Goal: Contribute content

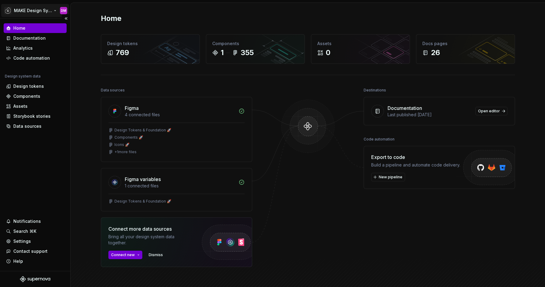
click at [25, 9] on html "MAKE Design System DM Home Documentation Analytics Code automation Design syste…" at bounding box center [272, 143] width 545 height 287
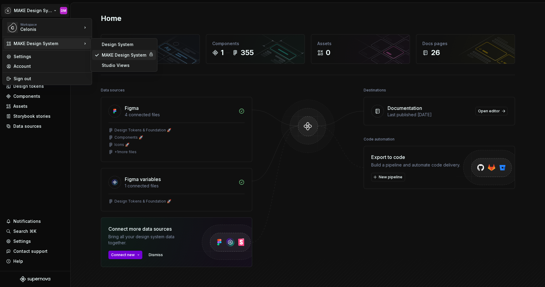
click at [110, 53] on div "MAKE Design System" at bounding box center [124, 55] width 45 height 6
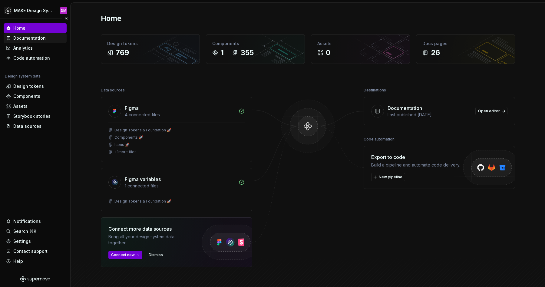
click at [36, 34] on div "Documentation" at bounding box center [35, 38] width 63 height 10
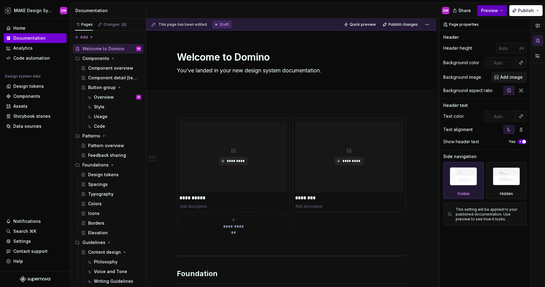
click at [500, 12] on button "Preview" at bounding box center [492, 10] width 30 height 11
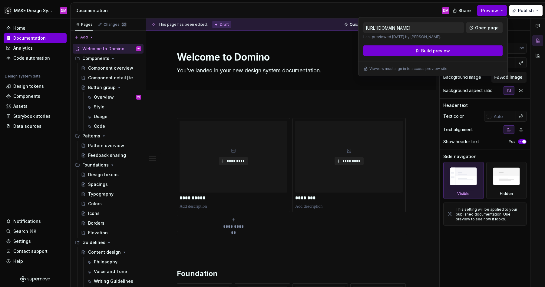
click at [478, 30] on span "Open page" at bounding box center [487, 28] width 24 height 6
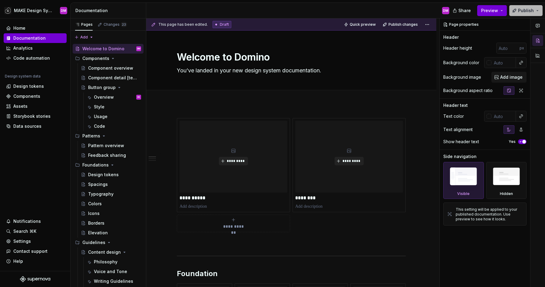
click at [523, 15] on button "Publish" at bounding box center [525, 10] width 33 height 11
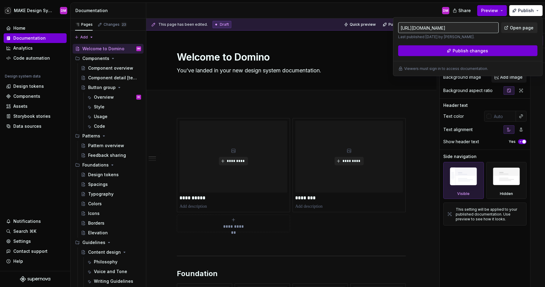
click at [464, 32] on input "[URL][DOMAIN_NAME]" at bounding box center [448, 27] width 101 height 11
drag, startPoint x: 460, startPoint y: 29, endPoint x: 517, endPoint y: 28, distance: 57.8
click at [517, 28] on div "[URL][DOMAIN_NAME] Last published [DATE] by [PERSON_NAME]. Open page" at bounding box center [467, 30] width 139 height 17
click at [455, 41] on div "[URL][DOMAIN_NAME] Last published [DATE] by [PERSON_NAME]. Open page Publish ch…" at bounding box center [467, 39] width 139 height 34
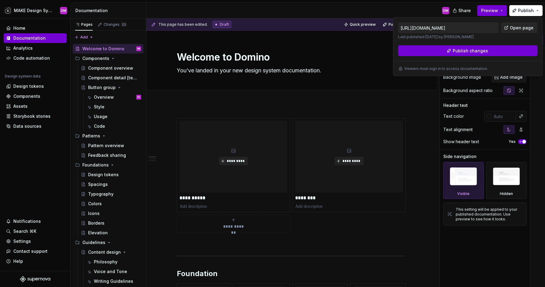
scroll to position [0, 0]
click at [491, 28] on input "[URL][DOMAIN_NAME]" at bounding box center [448, 27] width 101 height 11
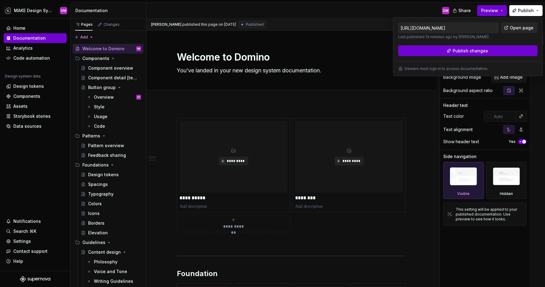
type textarea "*"
